Goal: Information Seeking & Learning: Learn about a topic

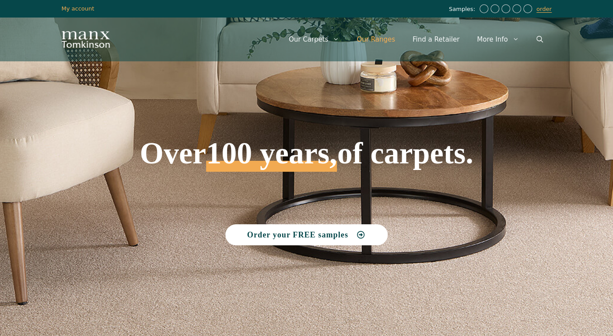
click at [386, 37] on link "Our Ranges" at bounding box center [376, 39] width 56 height 26
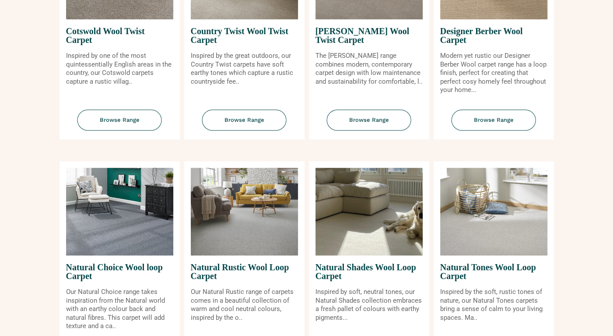
scroll to position [455, 0]
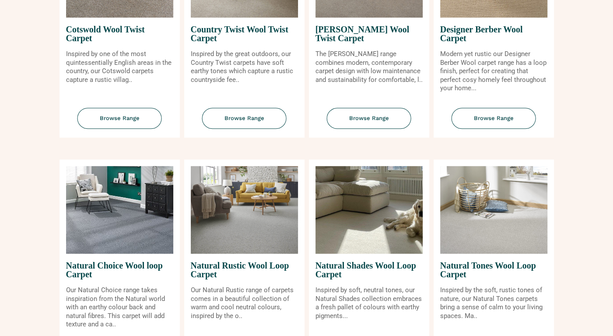
click at [498, 117] on span "Browse Range" at bounding box center [494, 118] width 84 height 21
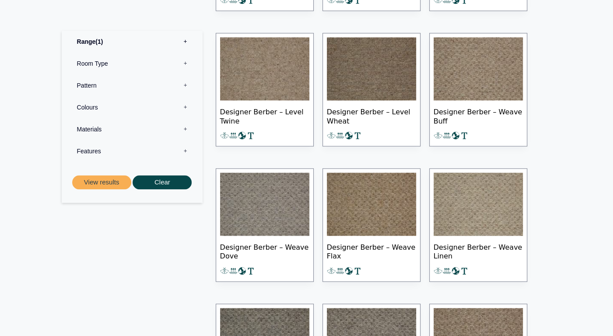
scroll to position [709, 0]
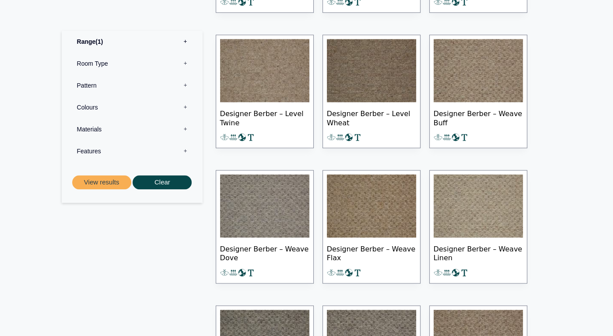
click at [390, 207] on img at bounding box center [371, 205] width 89 height 63
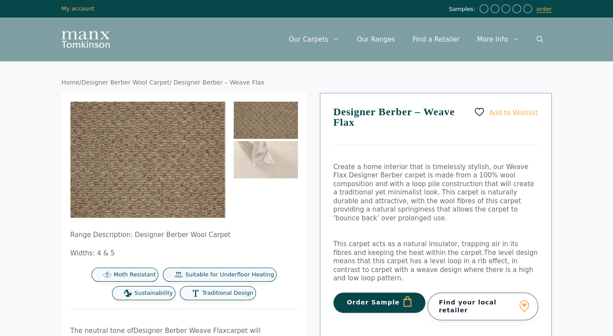
click at [132, 274] on span "Moth Resistant" at bounding box center [135, 274] width 42 height 7
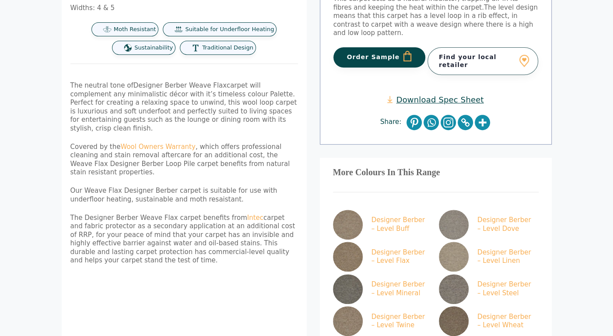
scroll to position [240, 0]
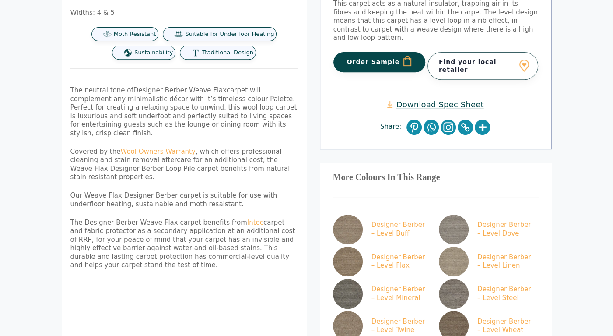
click at [126, 35] on span "Moth Resistant" at bounding box center [135, 34] width 42 height 7
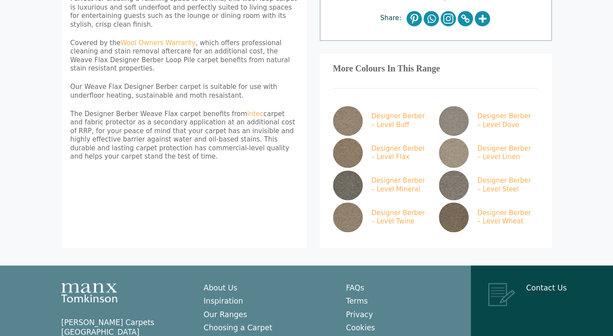
scroll to position [387, 0]
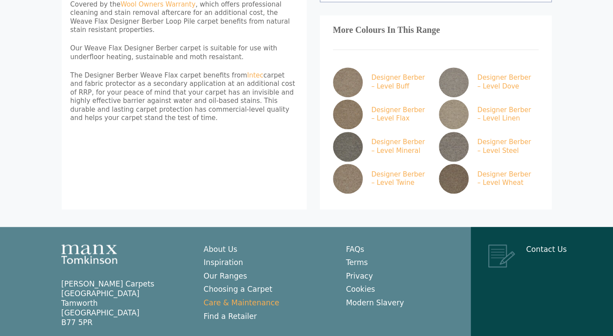
click at [220, 298] on link "Care & Maintenance" at bounding box center [241, 302] width 76 height 9
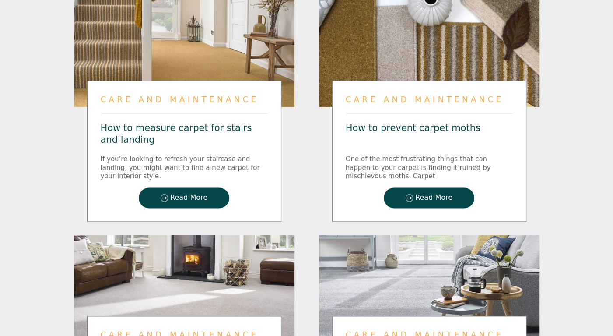
scroll to position [744, 0]
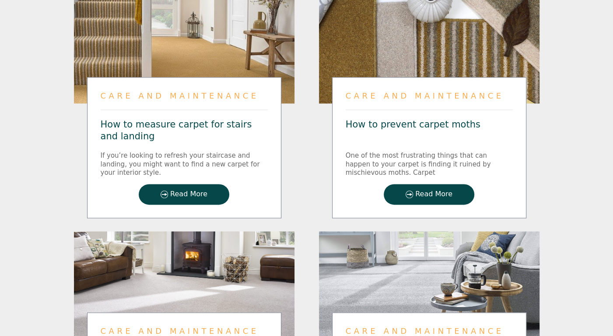
click at [411, 189] on link "Read More" at bounding box center [429, 194] width 91 height 21
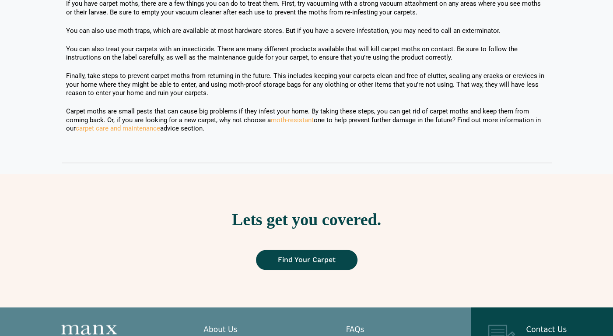
scroll to position [834, 0]
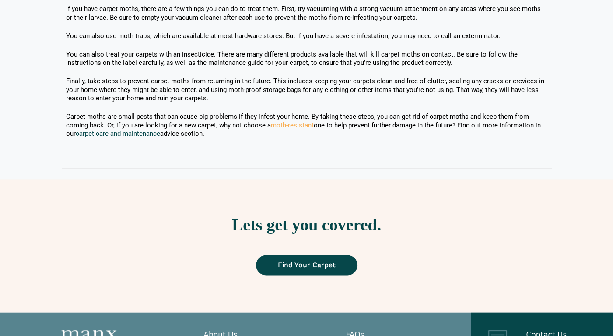
click at [134, 135] on link "carpet care and maintenance" at bounding box center [118, 134] width 84 height 8
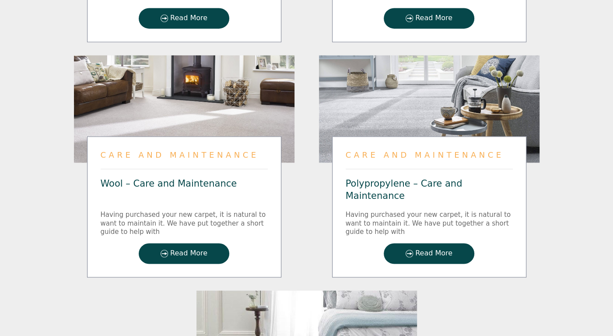
scroll to position [917, 0]
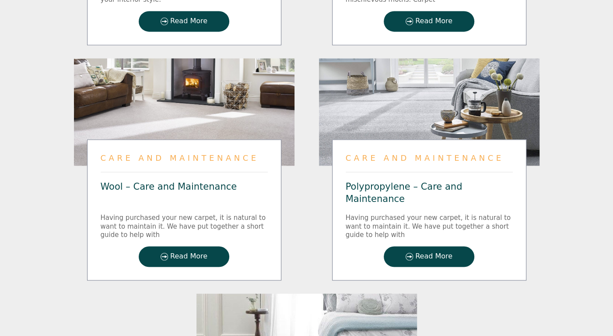
click at [193, 253] on span "Read More" at bounding box center [188, 256] width 37 height 7
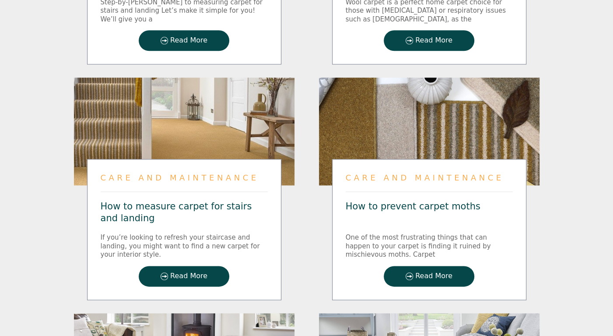
scroll to position [654, 0]
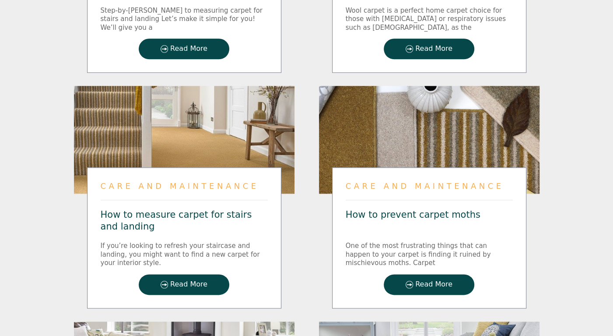
click at [411, 281] on img at bounding box center [409, 284] width 7 height 7
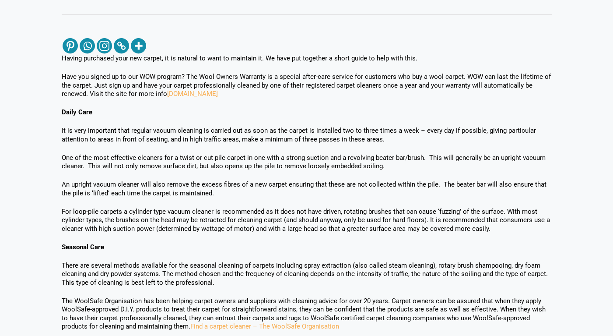
scroll to position [237, 0]
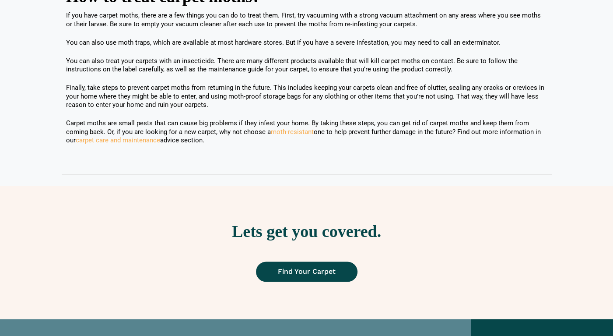
scroll to position [832, 0]
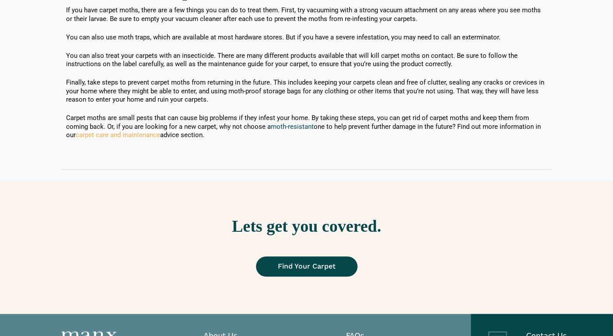
click at [297, 126] on link "moth-resistant" at bounding box center [292, 127] width 43 height 8
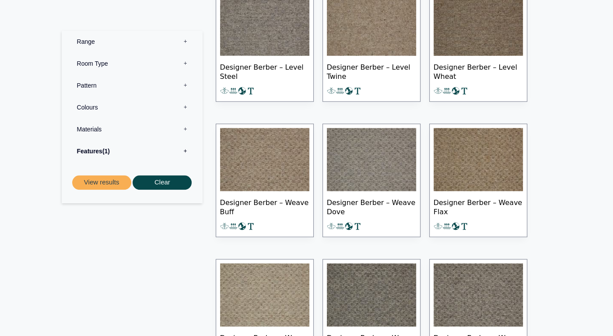
scroll to position [5416, 0]
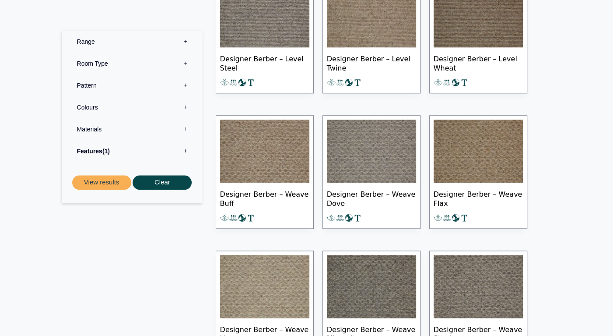
click at [503, 164] on img at bounding box center [478, 150] width 89 height 63
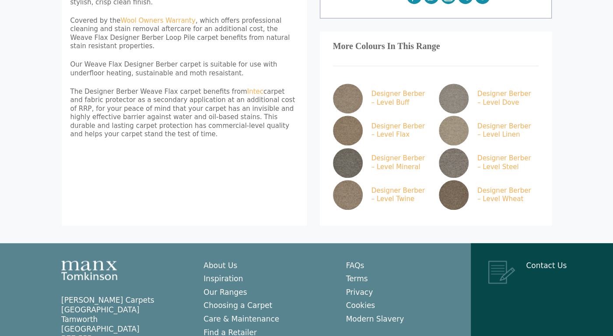
scroll to position [377, 0]
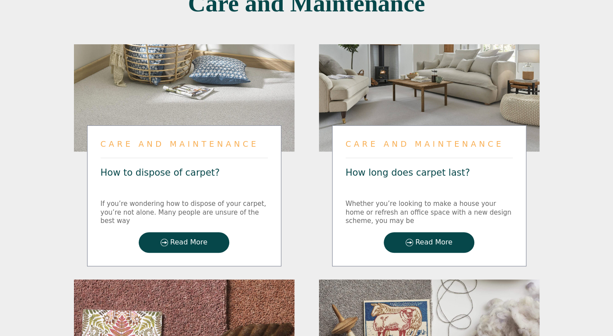
scroll to position [227, 0]
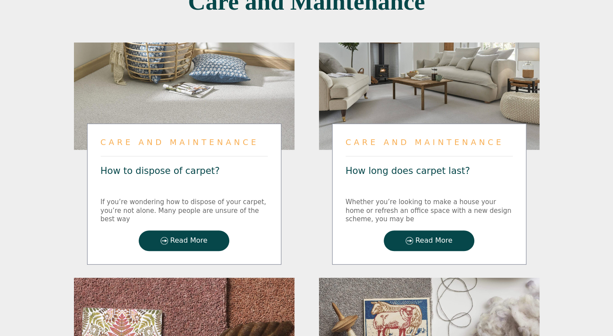
click at [423, 168] on link "How long does carpet last?" at bounding box center [408, 170] width 124 height 11
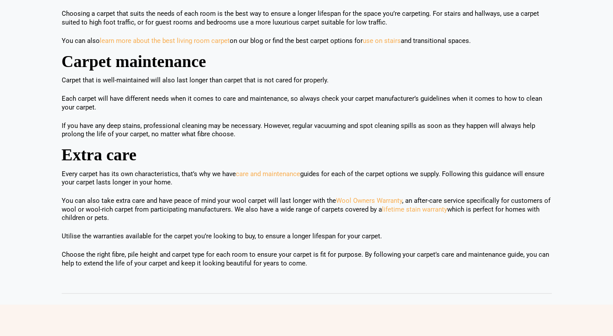
scroll to position [642, 0]
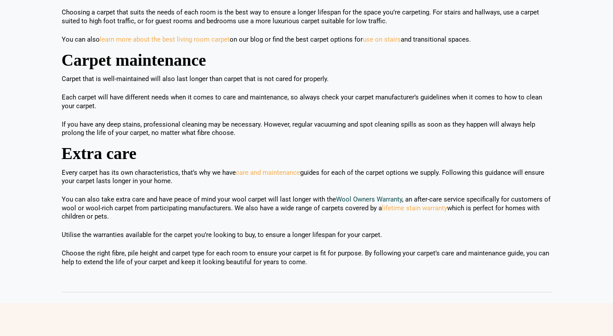
click at [365, 195] on link "Wool Owners Warranty" at bounding box center [369, 199] width 66 height 8
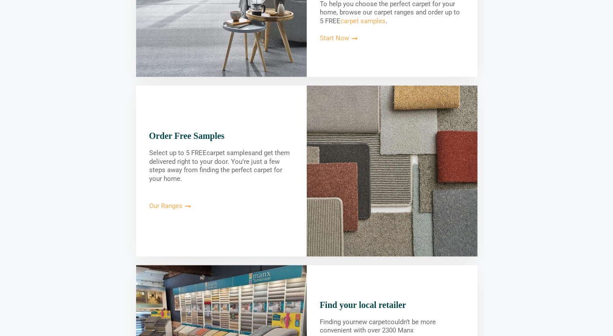
scroll to position [781, 0]
